Goal: Task Accomplishment & Management: Manage account settings

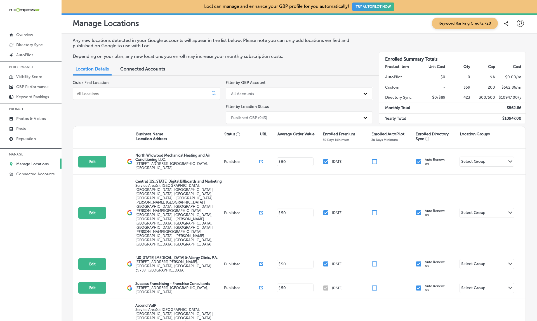
click at [483, 18] on span "Keyword Ranking Credits: 720" at bounding box center [465, 23] width 66 height 11
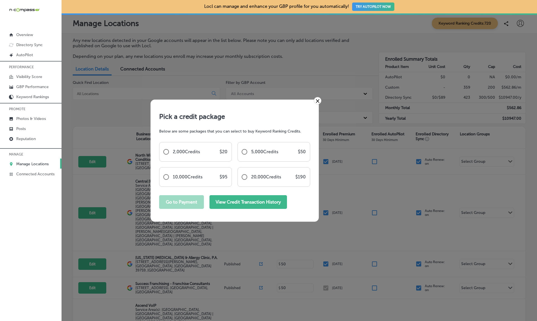
click at [267, 204] on button "View Credit Transaction History" at bounding box center [247, 202] width 77 height 14
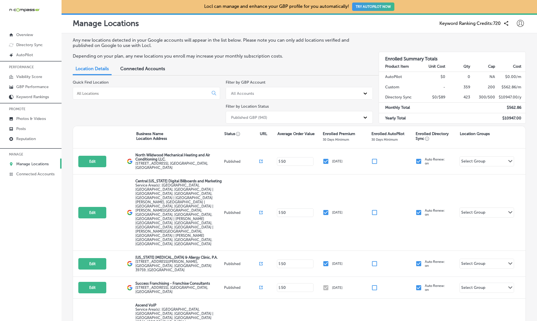
click at [524, 25] on icon at bounding box center [520, 23] width 7 height 7
click at [510, 45] on p "My Account" at bounding box center [512, 43] width 25 height 7
select select "US"
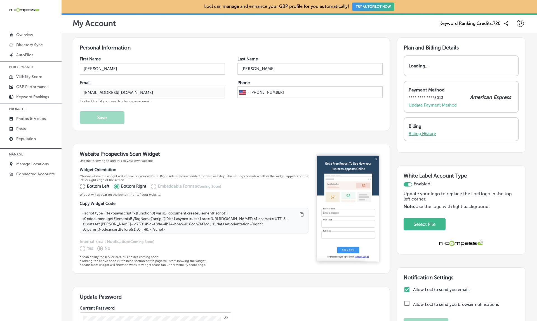
click at [427, 135] on p "Billing History" at bounding box center [422, 133] width 27 height 5
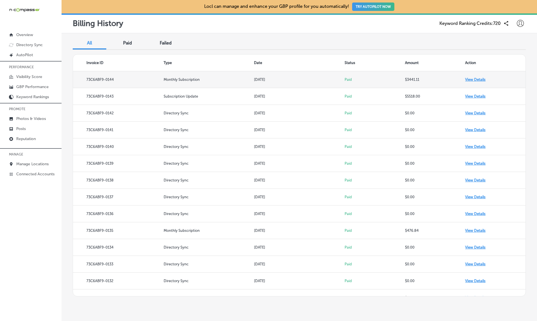
click at [478, 79] on td "View Details" at bounding box center [495, 79] width 60 height 17
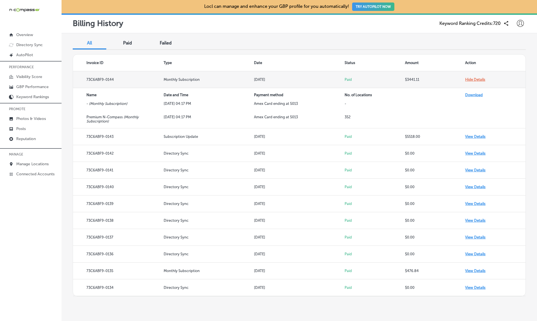
click at [478, 79] on td "Hide Details" at bounding box center [495, 79] width 60 height 17
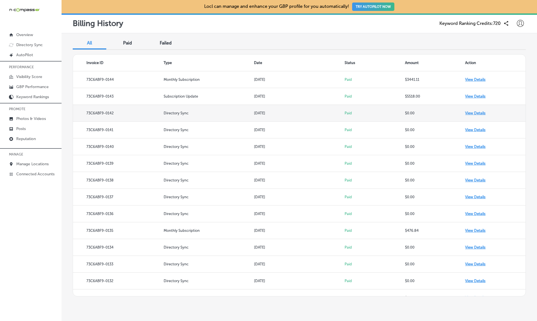
click at [475, 113] on td "View Details" at bounding box center [495, 113] width 60 height 17
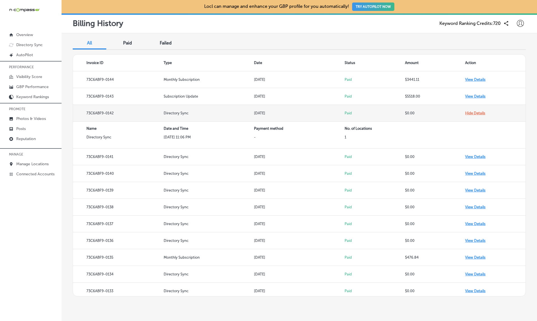
click at [475, 113] on td "Hide Details" at bounding box center [495, 113] width 60 height 17
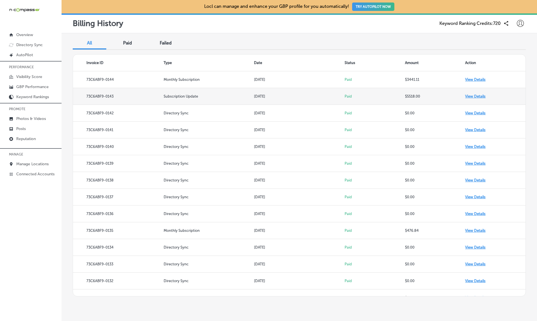
click at [475, 97] on td "View Details" at bounding box center [495, 96] width 60 height 17
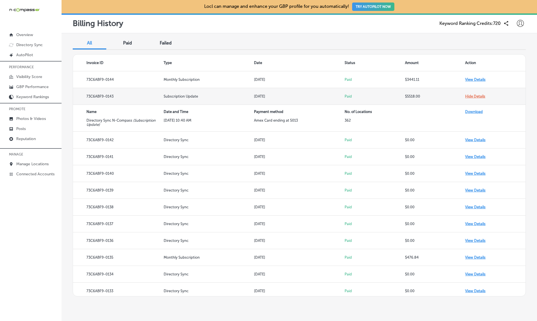
click at [475, 97] on td "Hide Details" at bounding box center [495, 96] width 60 height 17
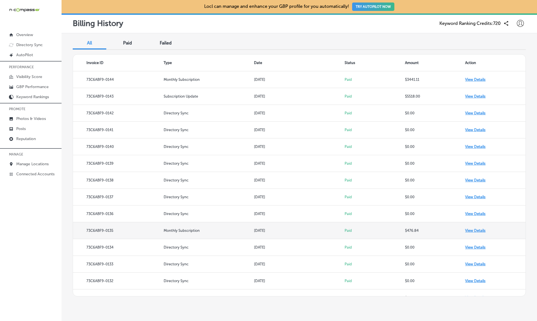
click at [479, 229] on td "View Details" at bounding box center [495, 230] width 60 height 17
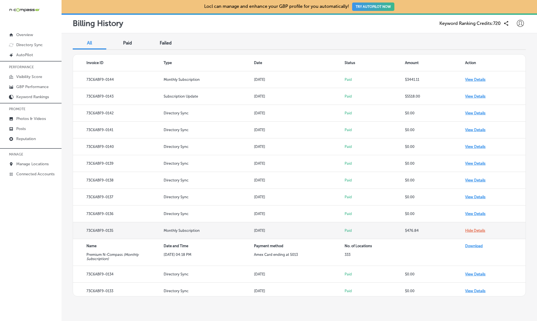
click at [479, 229] on td "Hide Details" at bounding box center [495, 230] width 60 height 17
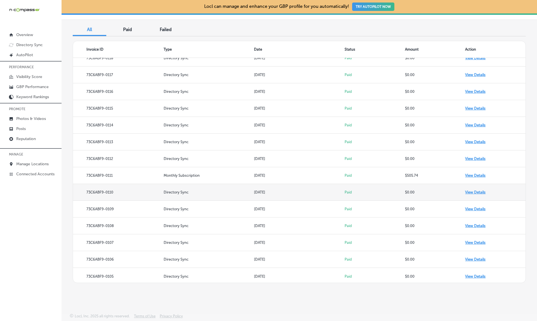
scroll to position [445, 0]
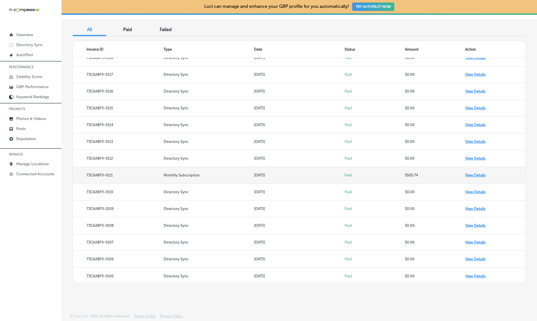
click at [475, 174] on td "View Details" at bounding box center [495, 175] width 60 height 17
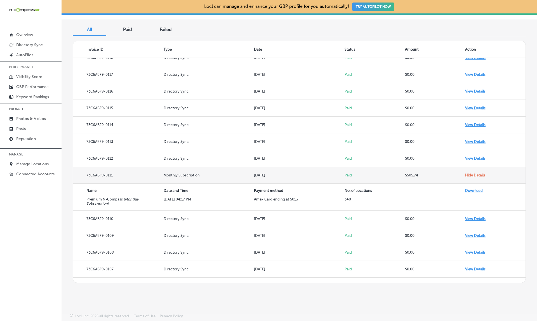
click at [475, 174] on td "Hide Details" at bounding box center [495, 175] width 60 height 17
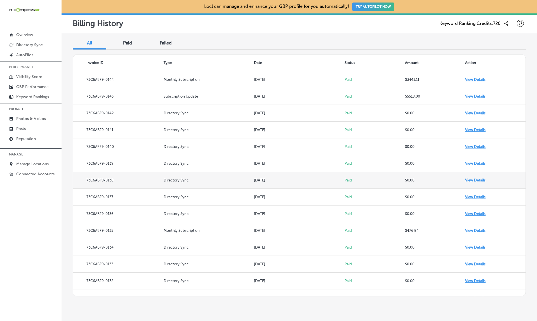
scroll to position [0, 0]
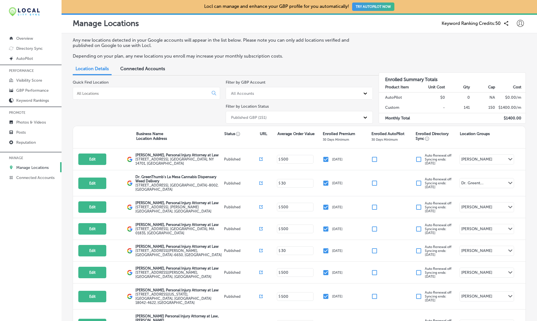
click at [524, 19] on div "Keyword Ranking Credits: 50" at bounding box center [484, 23] width 84 height 11
click at [521, 23] on icon at bounding box center [520, 23] width 7 height 7
click at [501, 44] on p "My Account" at bounding box center [512, 43] width 25 height 7
select select "US"
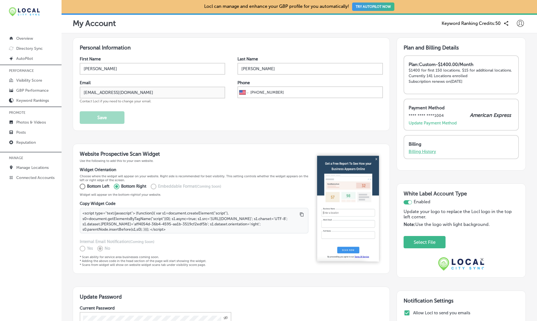
click at [426, 154] on p "Billing History" at bounding box center [422, 151] width 27 height 5
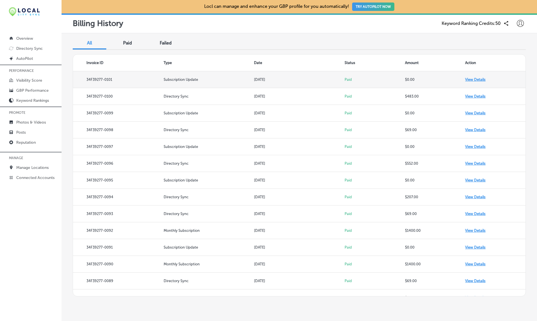
click at [477, 79] on td "View Details" at bounding box center [495, 79] width 60 height 17
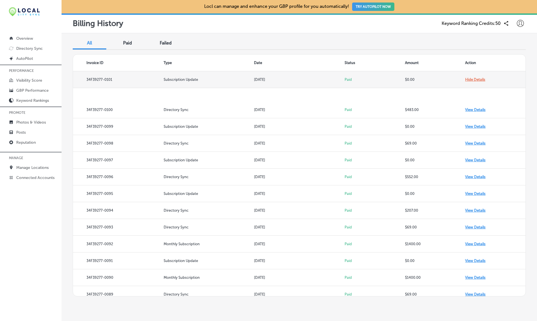
click at [477, 79] on td "Hide Details" at bounding box center [495, 79] width 60 height 17
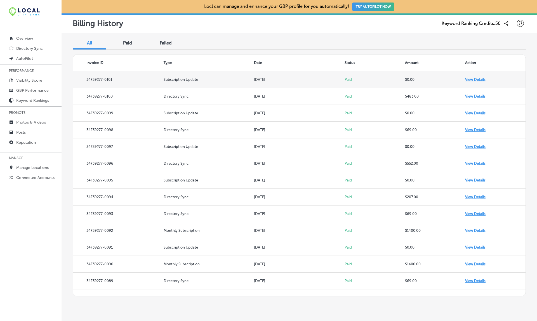
click at [477, 79] on td "View Details" at bounding box center [495, 79] width 60 height 17
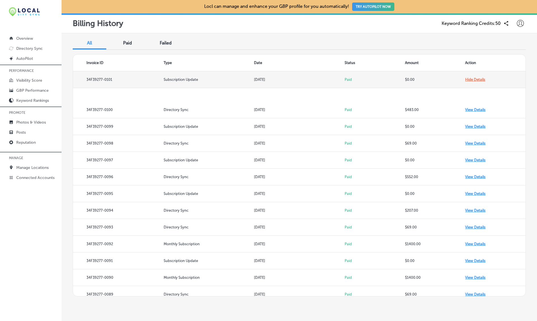
click at [477, 79] on td "Hide Details" at bounding box center [495, 79] width 60 height 17
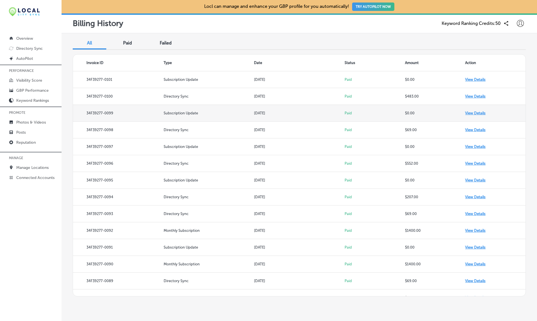
click at [476, 112] on td "View Details" at bounding box center [495, 113] width 60 height 17
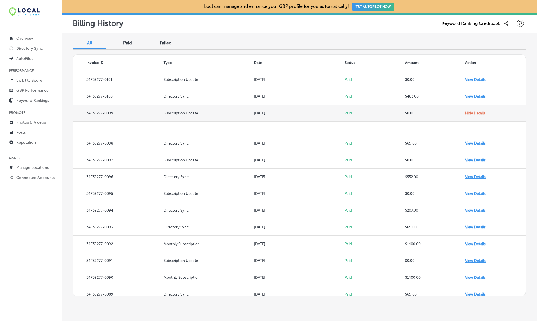
click at [476, 112] on td "Hide Details" at bounding box center [495, 113] width 60 height 17
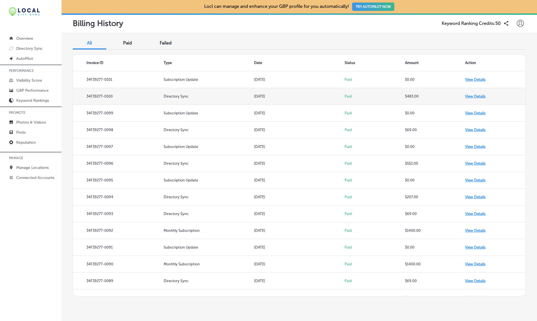
click at [476, 98] on td "View Details" at bounding box center [495, 96] width 60 height 17
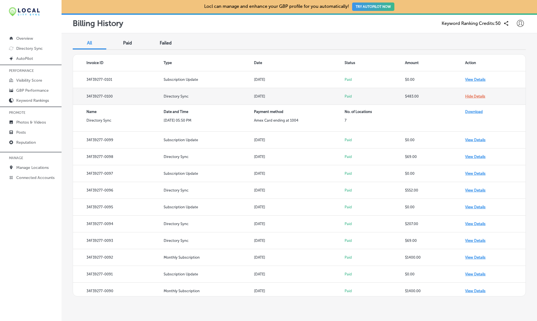
click at [475, 98] on td "Hide Details" at bounding box center [495, 96] width 60 height 17
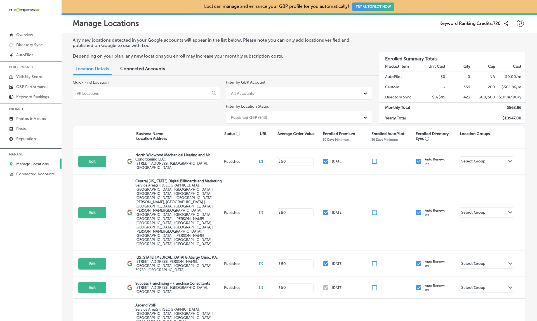
click at [476, 24] on span "Keyword Ranking Credits: 720" at bounding box center [469, 23] width 61 height 5
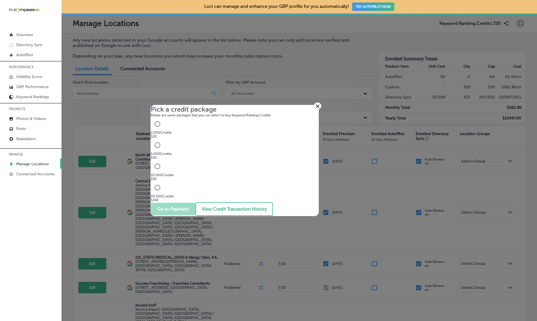
click at [260, 190] on div "Pick a credit package Below are some packages that you can select to buy Keywor…" at bounding box center [235, 160] width 168 height 111
click at [262, 206] on button "View Credit Transaction History" at bounding box center [233, 209] width 77 height 14
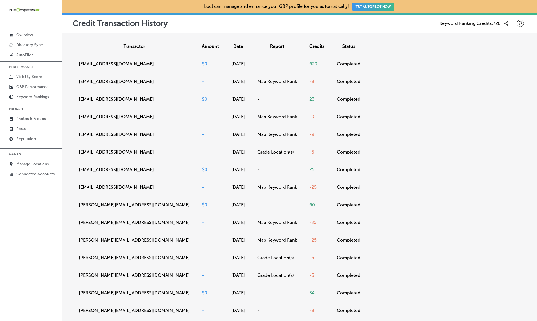
click at [340, 30] on div "Credit Transaction History Keyword Ranking Credits: 720" at bounding box center [299, 23] width 475 height 20
click at [303, 143] on td "Map Keyword Rank" at bounding box center [277, 135] width 52 height 18
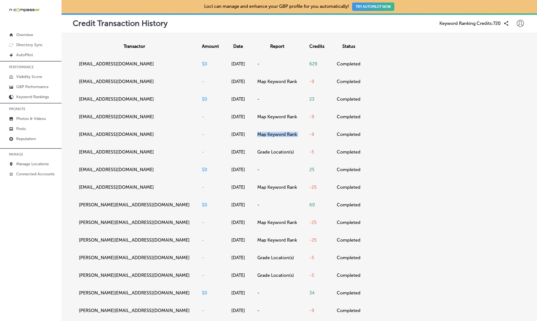
click at [303, 143] on td "Map Keyword Rank" at bounding box center [277, 135] width 52 height 18
click at [523, 25] on icon at bounding box center [520, 23] width 7 height 7
